Goal: Task Accomplishment & Management: Complete application form

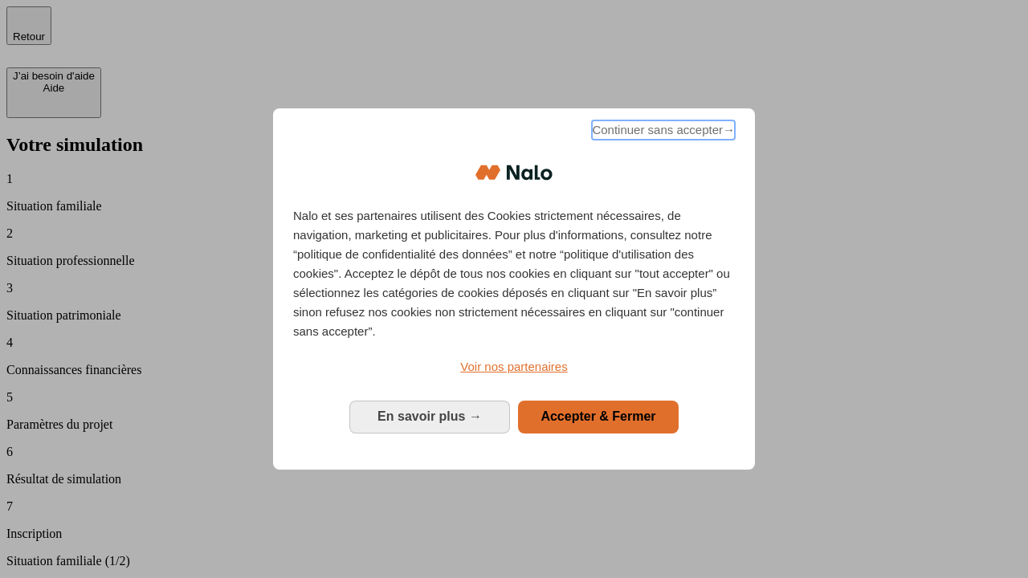
click at [662, 133] on span "Continuer sans accepter →" at bounding box center [663, 129] width 143 height 19
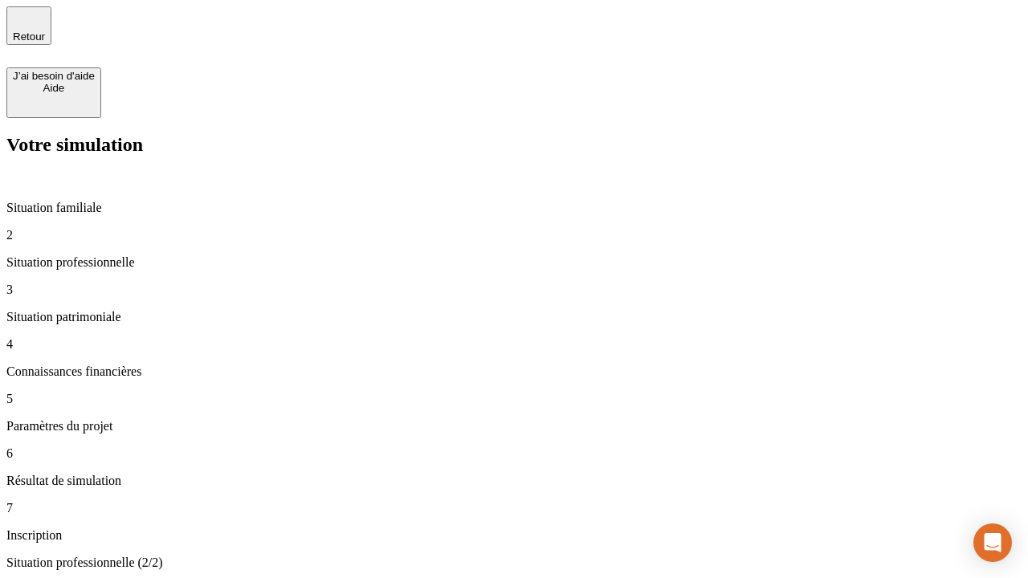
type input "30 000"
type input "40 000"
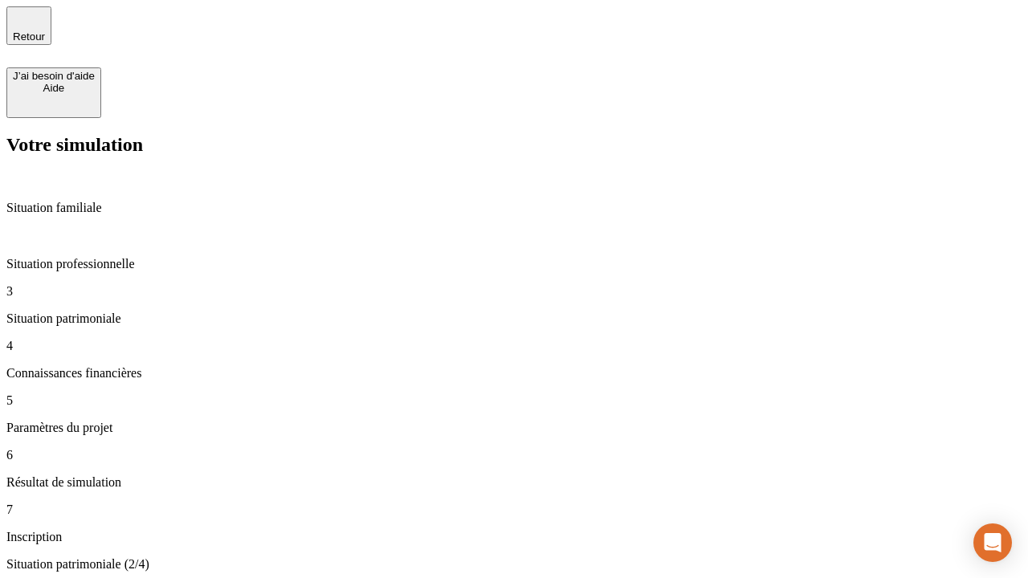
type input "1 100"
type input "20"
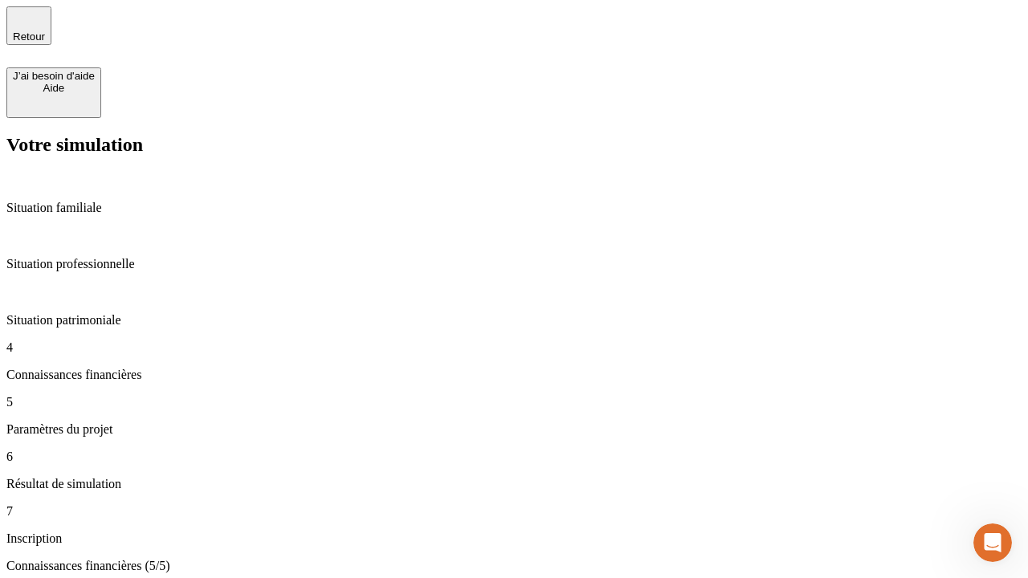
type input "40"
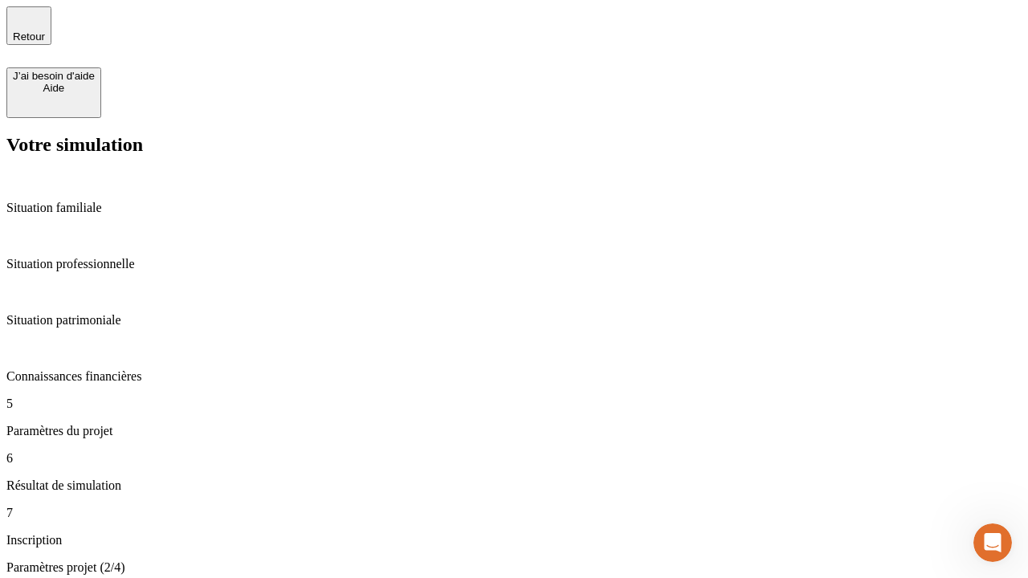
type input "50 000"
type input "640"
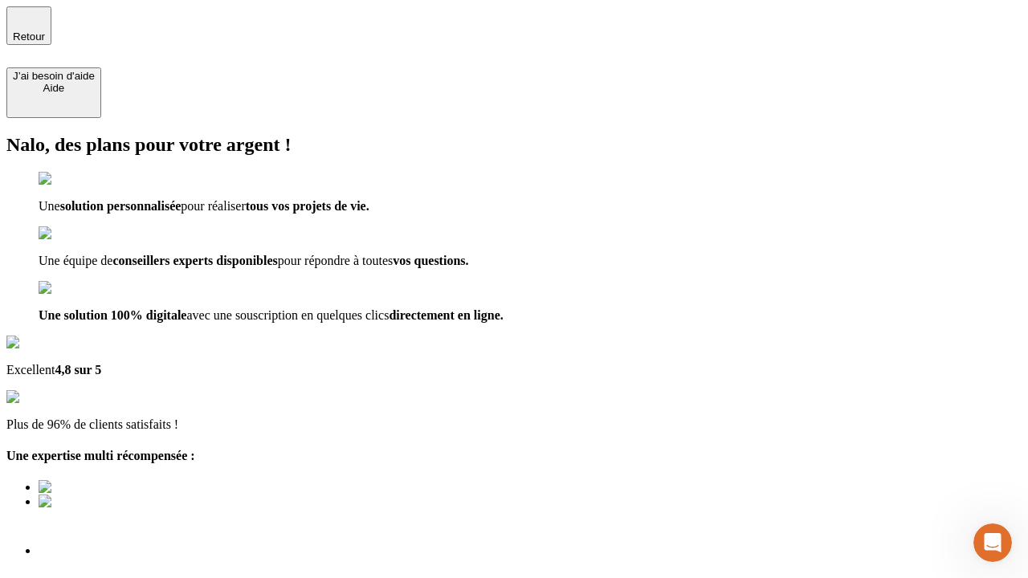
type input "[EMAIL_ADDRESS][DOMAIN_NAME]"
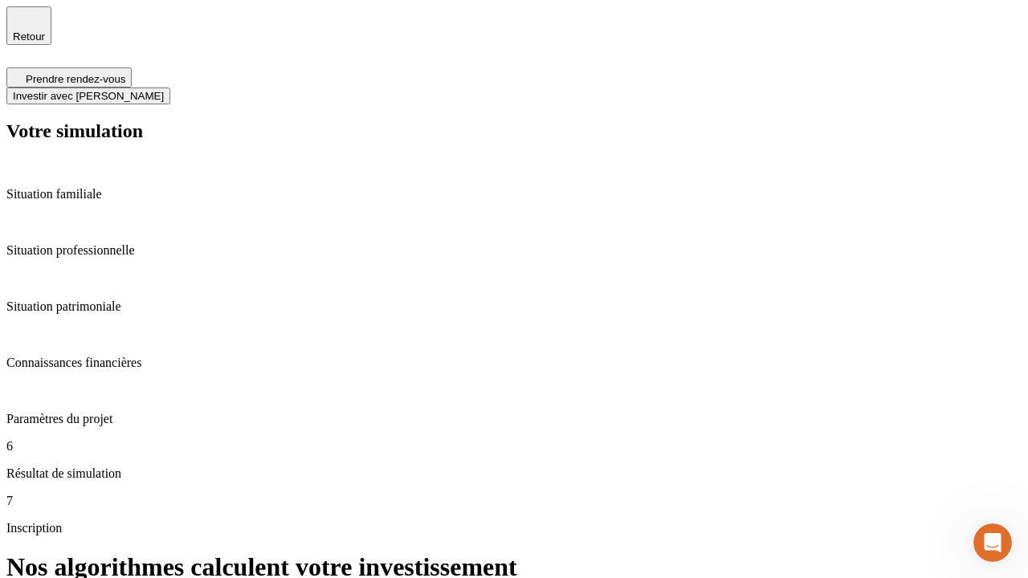
scroll to position [6, 0]
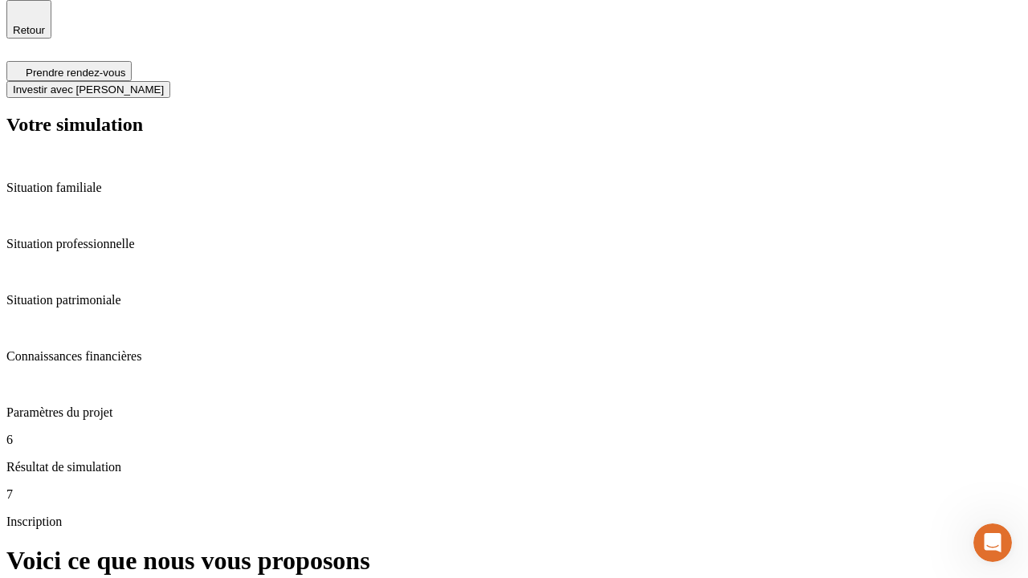
click at [164, 84] on span "Investir avec [PERSON_NAME]" at bounding box center [88, 90] width 151 height 12
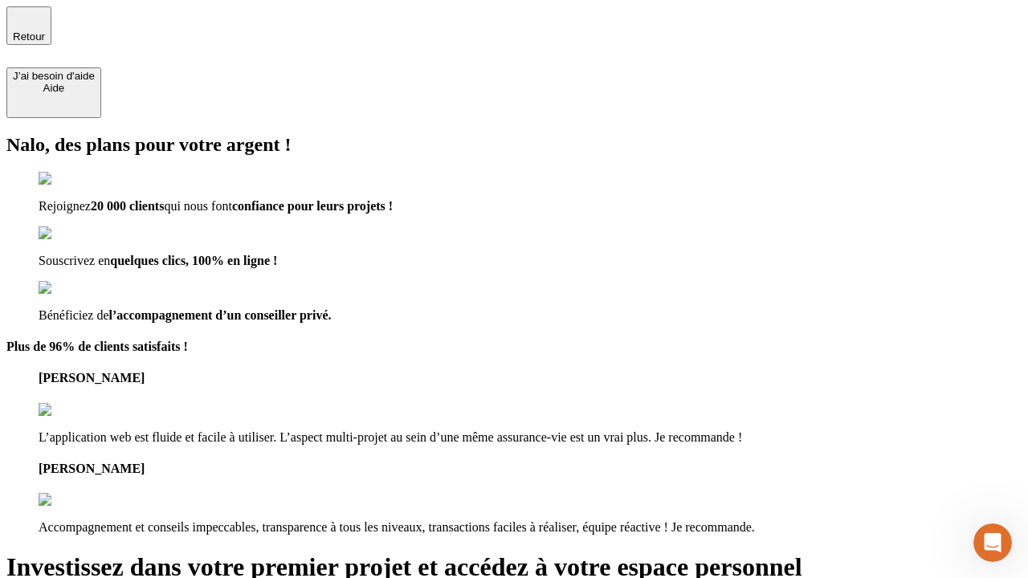
type input "abc"
